Goal: Obtain resource: Obtain resource

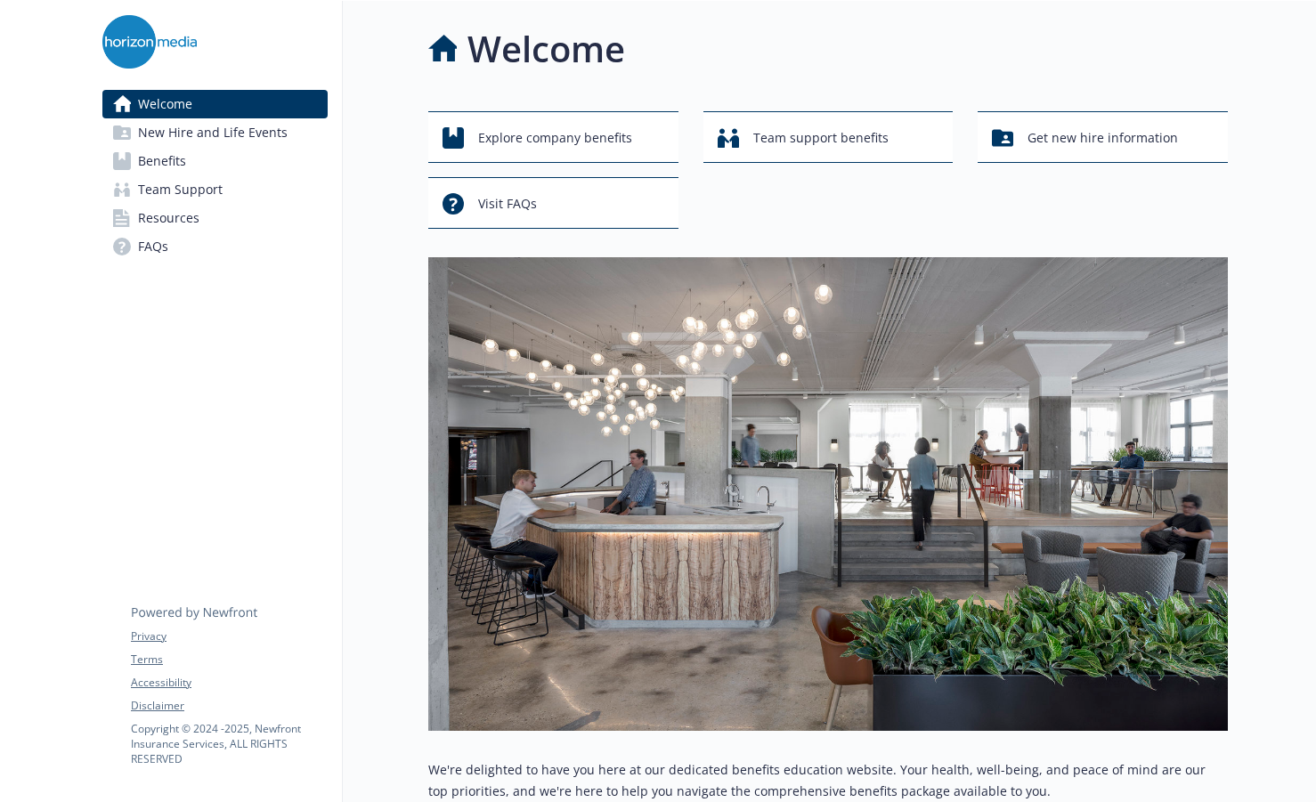
click at [141, 162] on span "Benefits" at bounding box center [162, 161] width 48 height 28
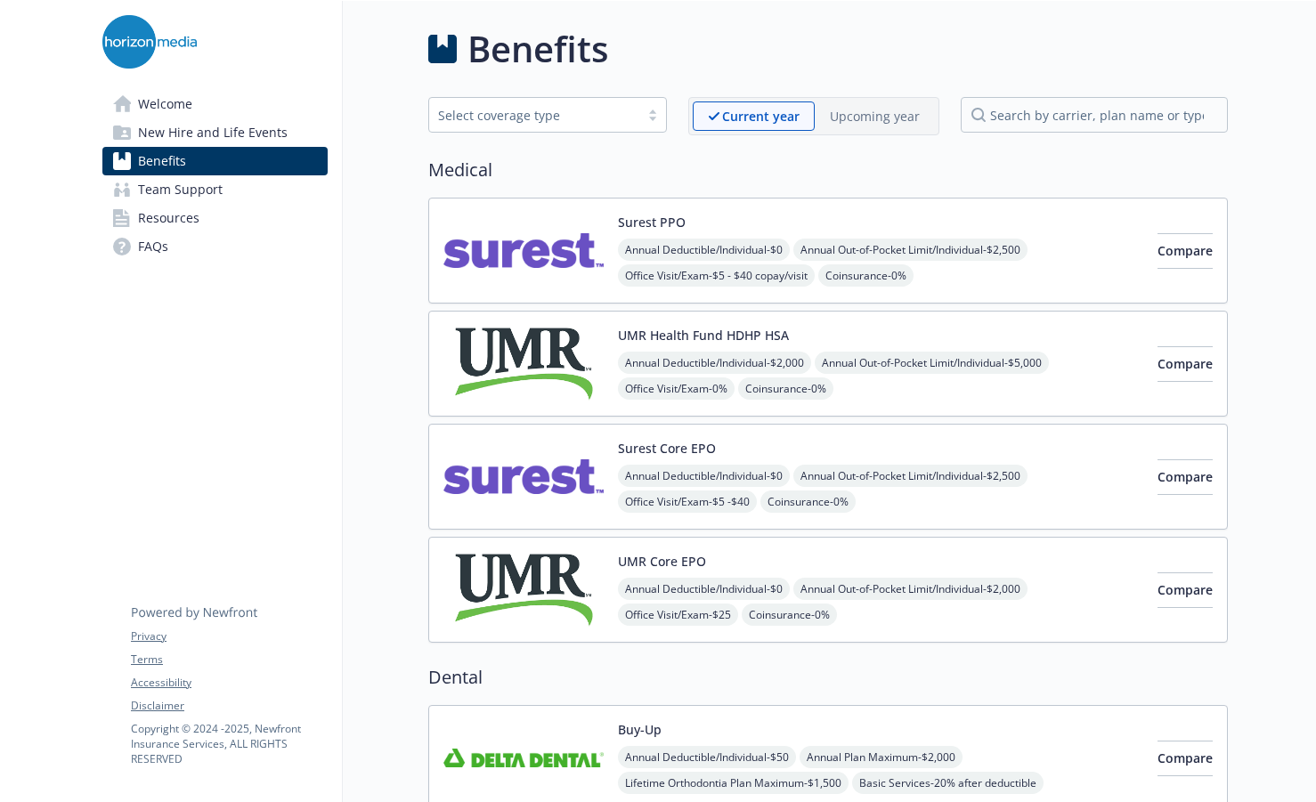
click at [159, 139] on span "New Hire and Life Events" at bounding box center [213, 132] width 150 height 28
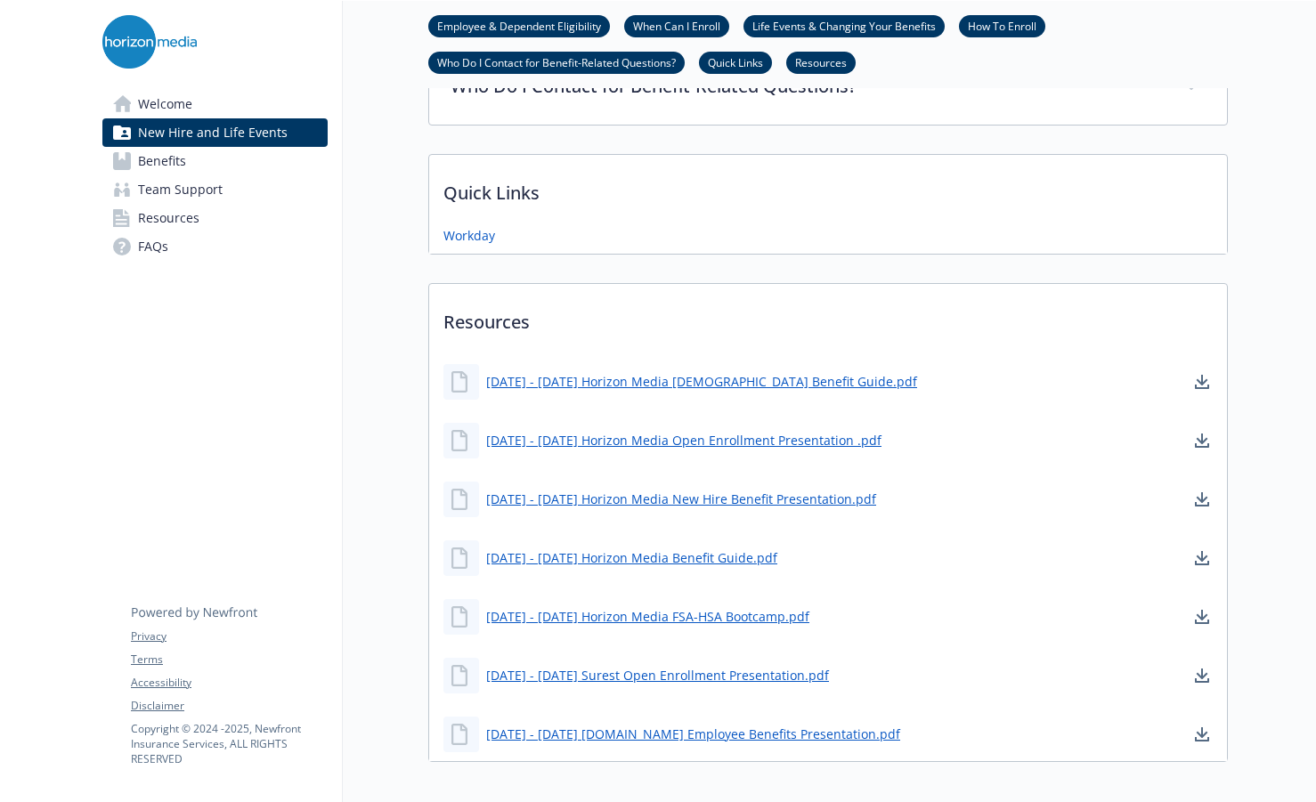
scroll to position [973, 0]
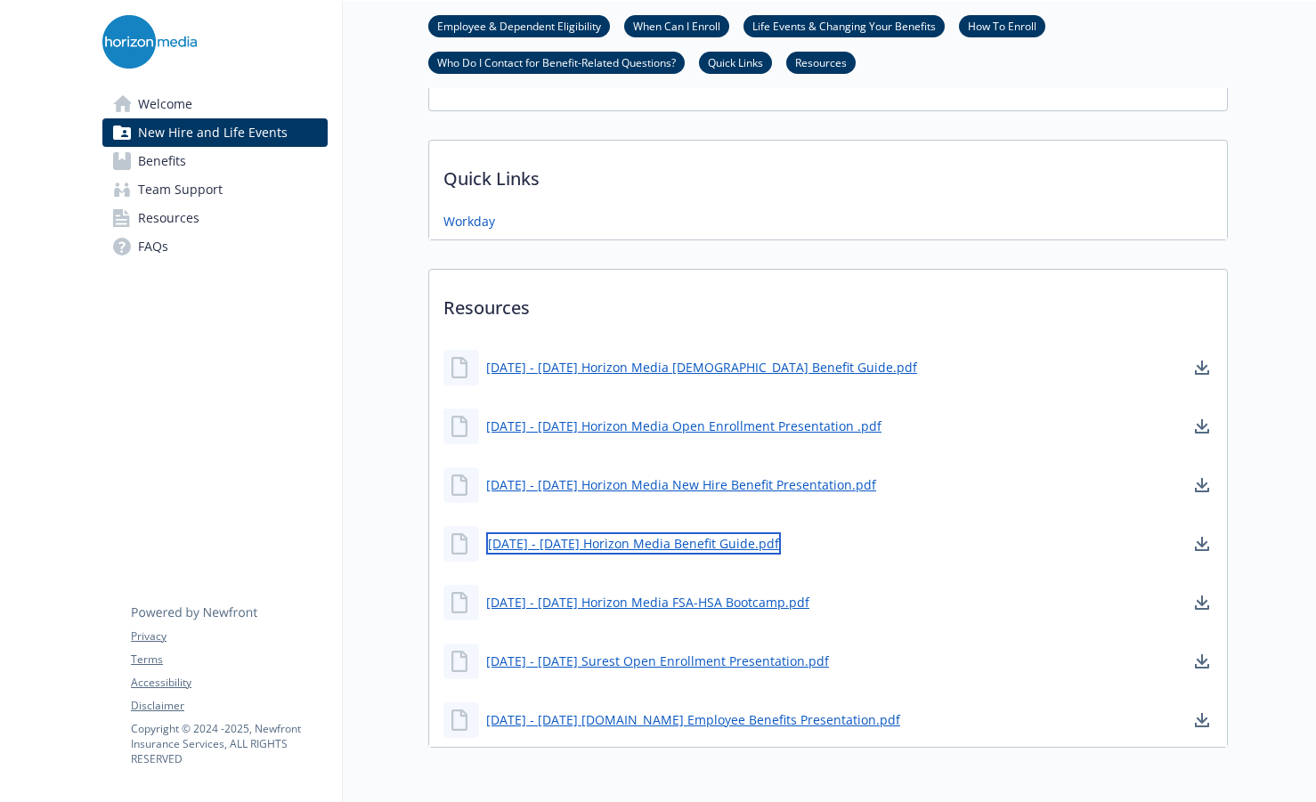
click at [618, 538] on link "[DATE] - [DATE] Horizon Media Benefit Guide.pdf" at bounding box center [633, 543] width 295 height 22
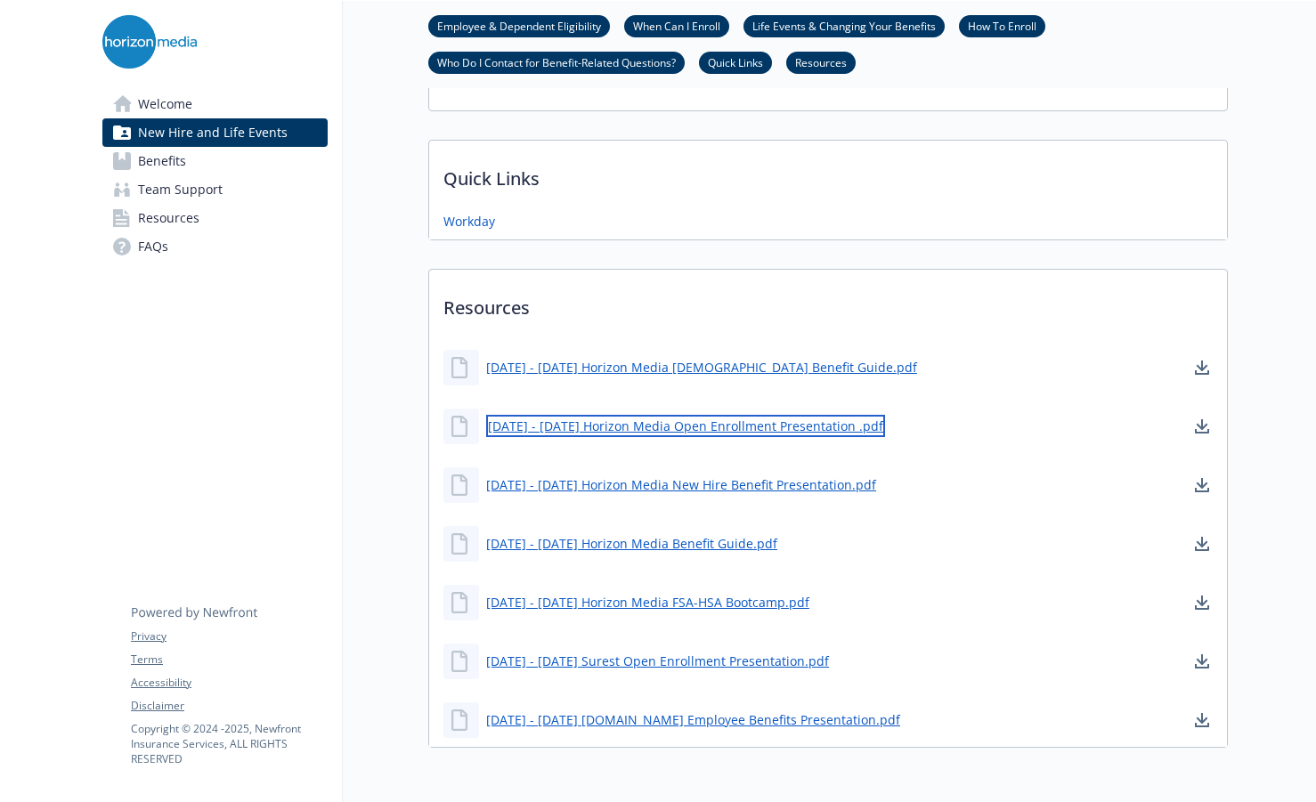
click at [612, 428] on link "[DATE] - [DATE] Horizon Media Open Enrollment Presentation .pdf" at bounding box center [685, 426] width 399 height 22
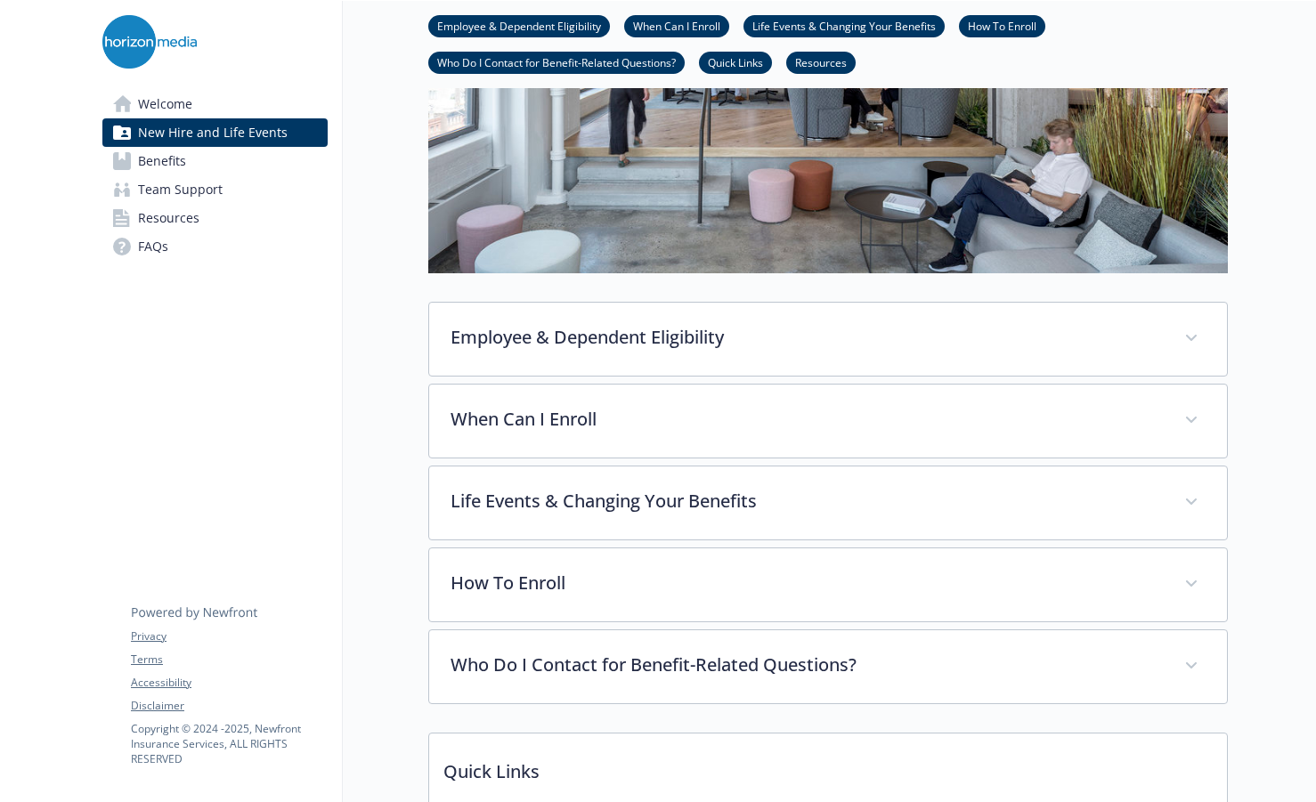
scroll to position [263, 0]
